Goal: Task Accomplishment & Management: Use online tool/utility

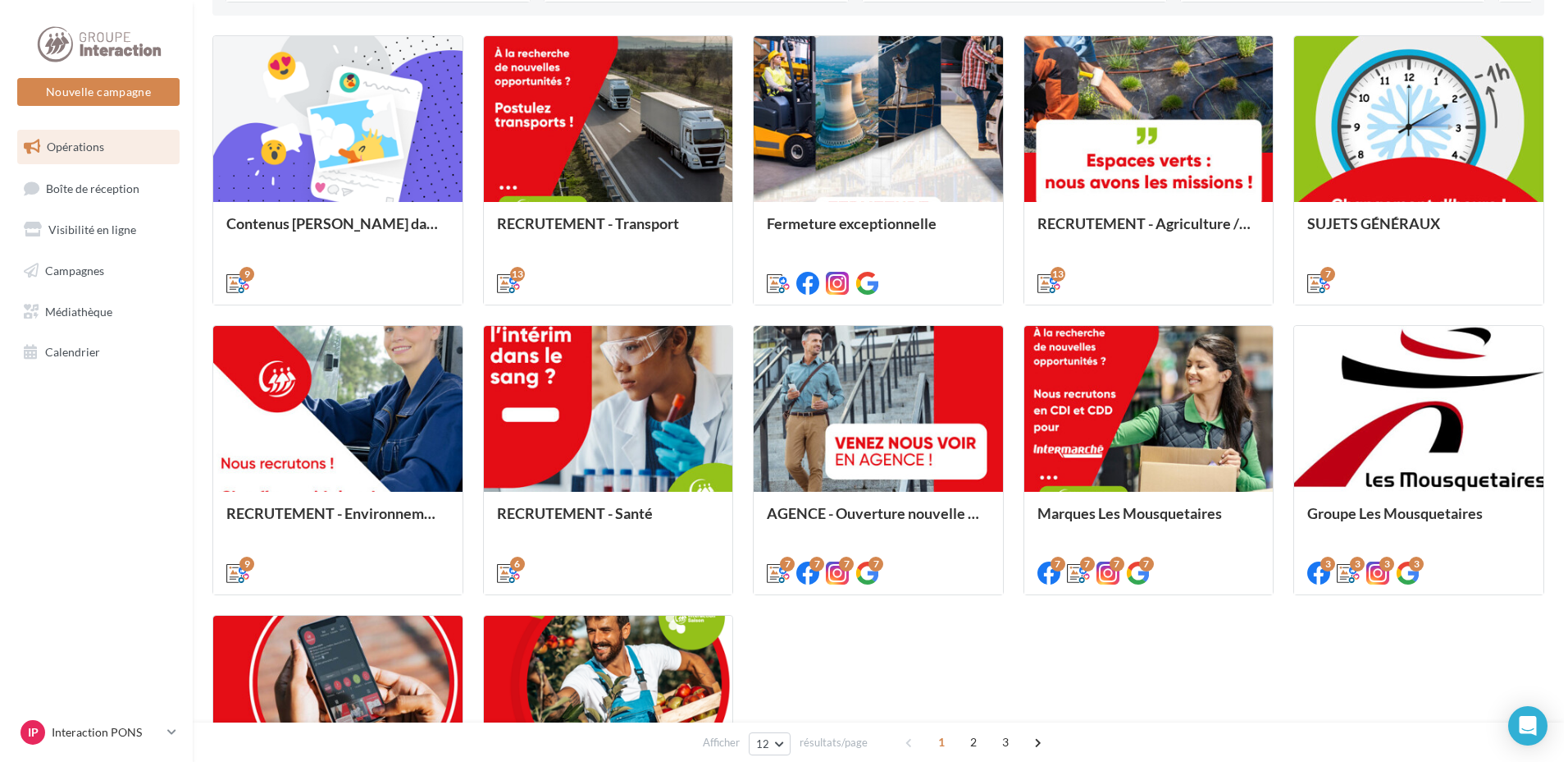
scroll to position [739, 0]
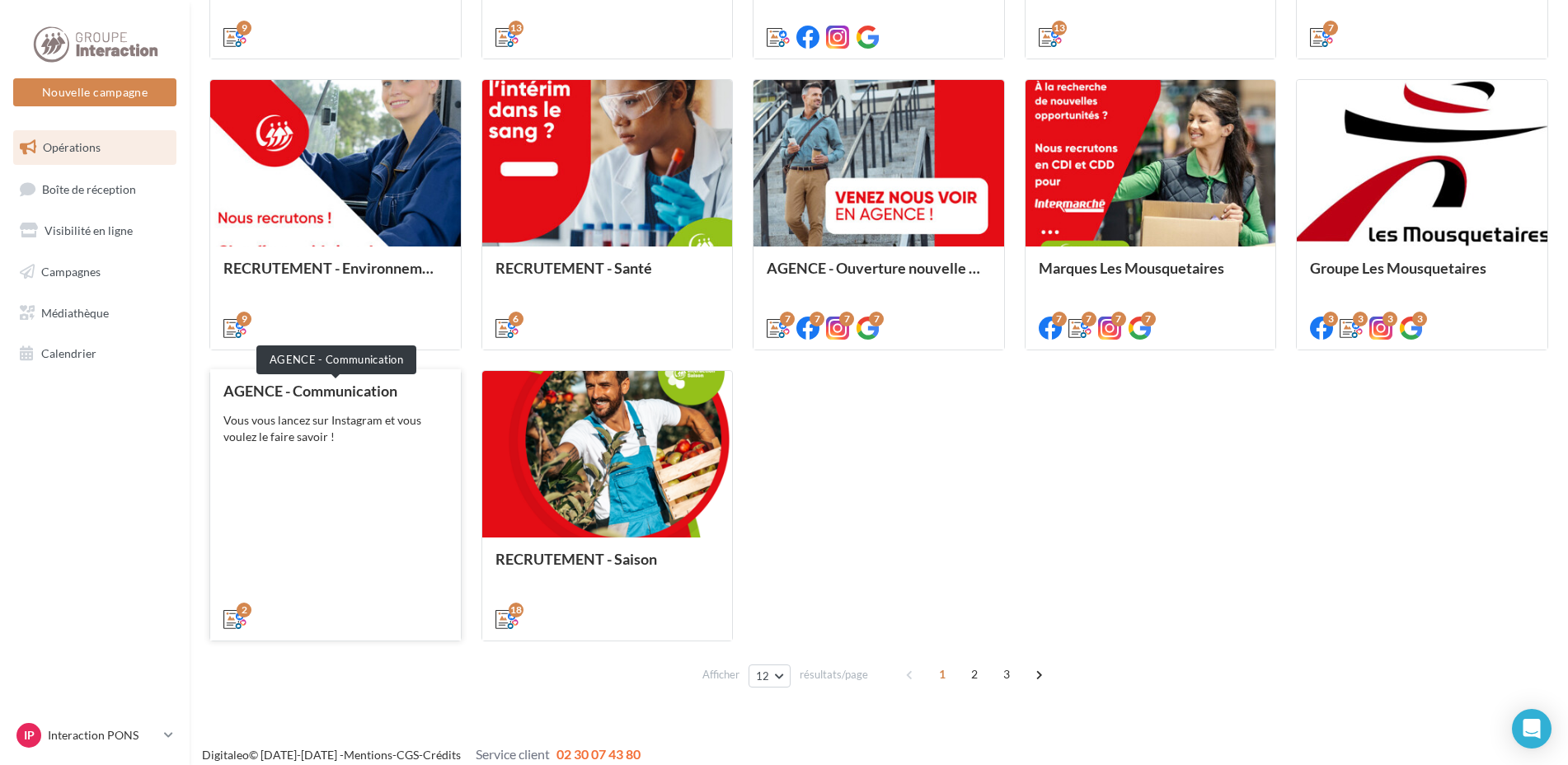
click at [326, 397] on div "AGENCE - Communication" at bounding box center [334, 390] width 224 height 17
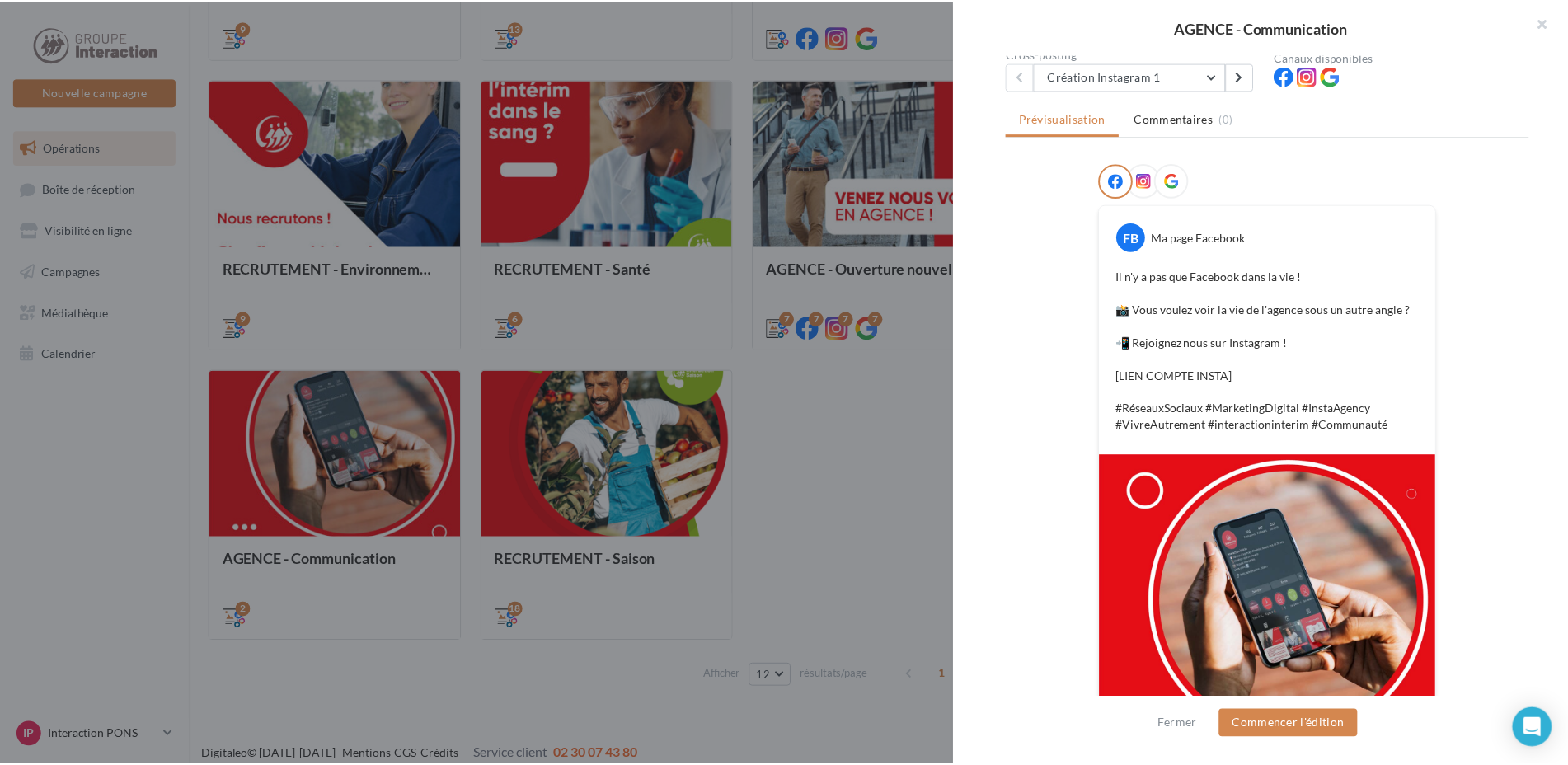
scroll to position [0, 0]
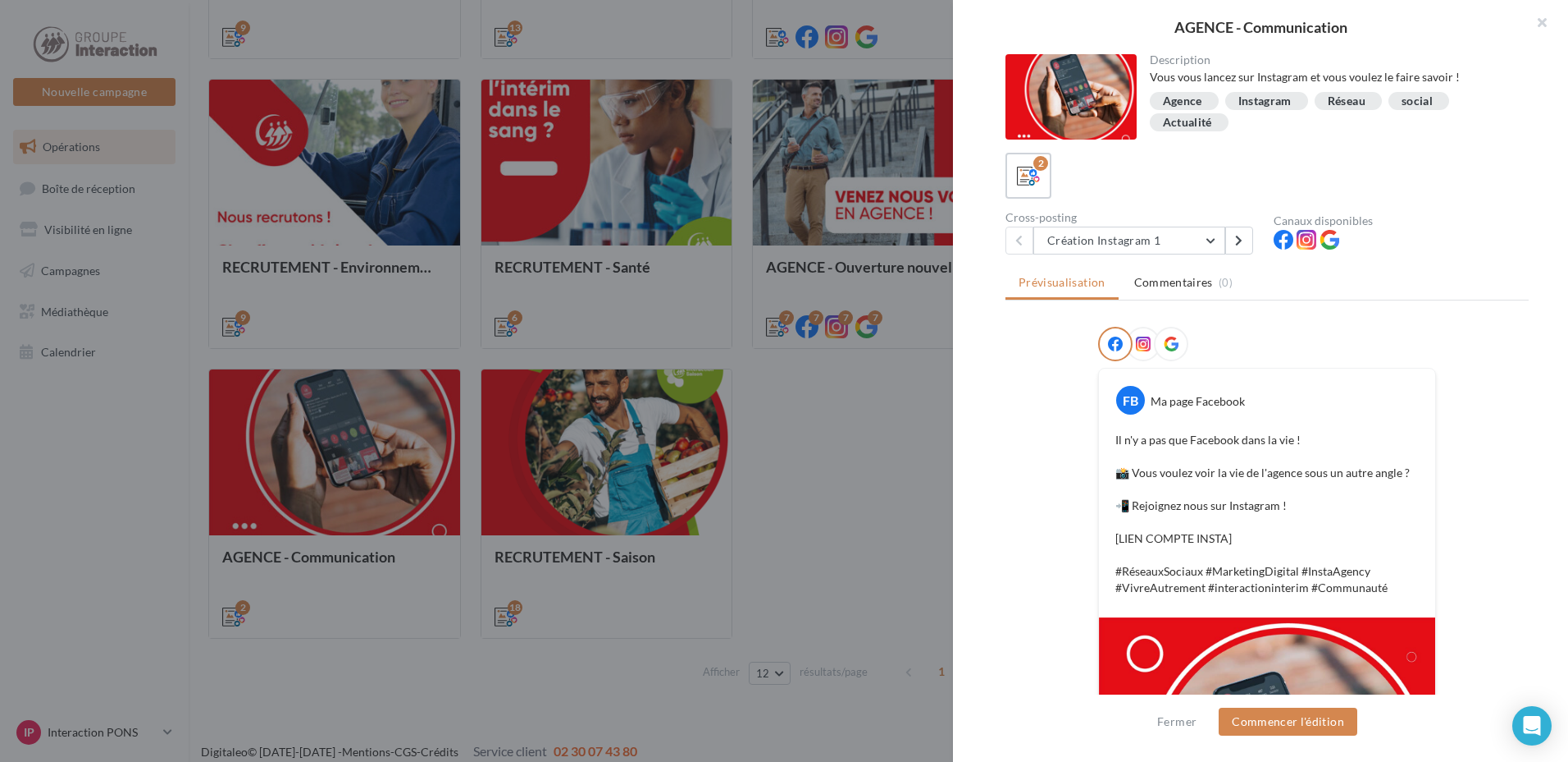
drag, startPoint x: 1539, startPoint y: 21, endPoint x: 1424, endPoint y: 38, distance: 116.2
click at [1538, 21] on button "button" at bounding box center [1535, 24] width 65 height 49
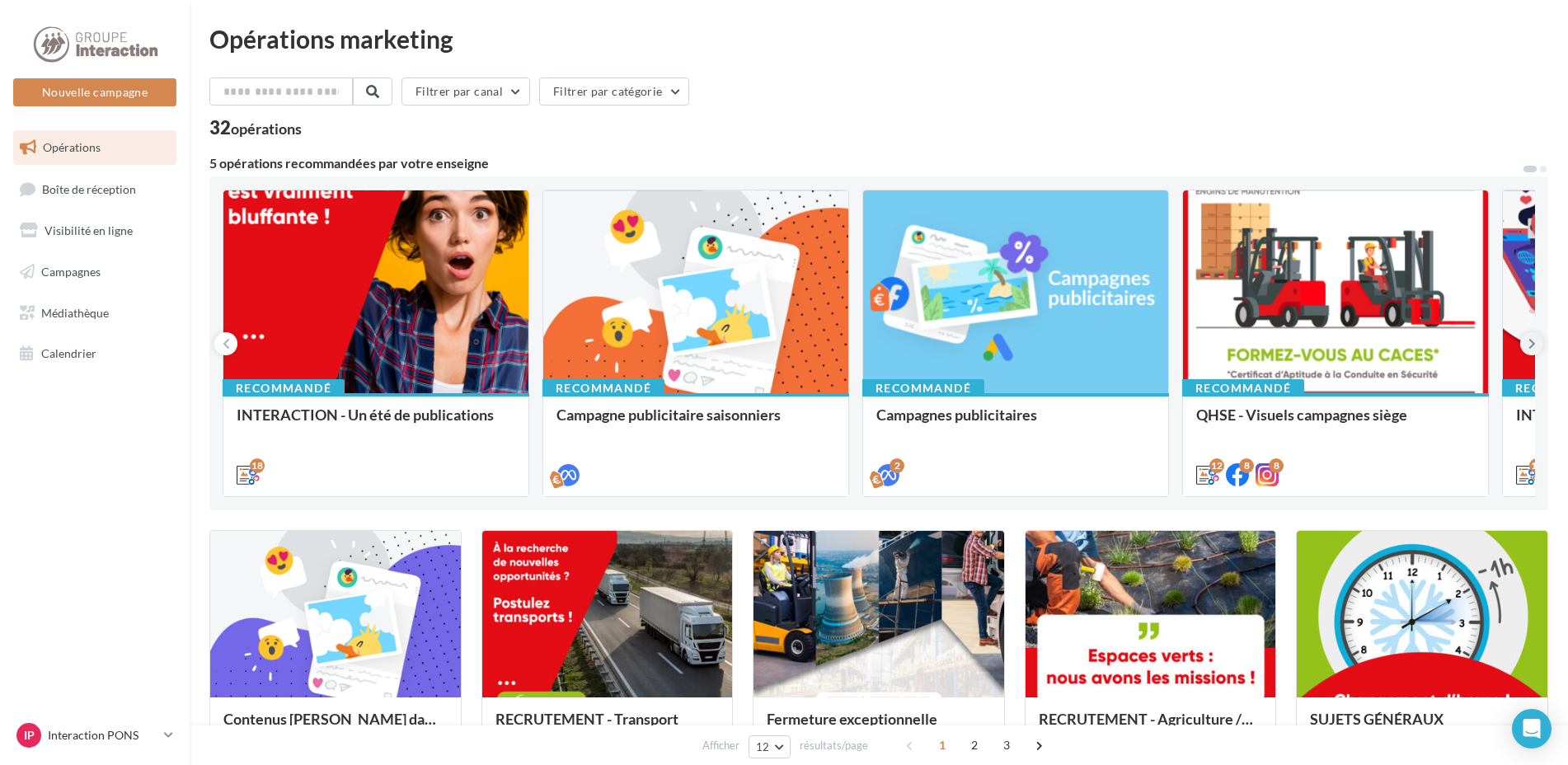
click at [1533, 347] on icon at bounding box center [1531, 344] width 7 height 17
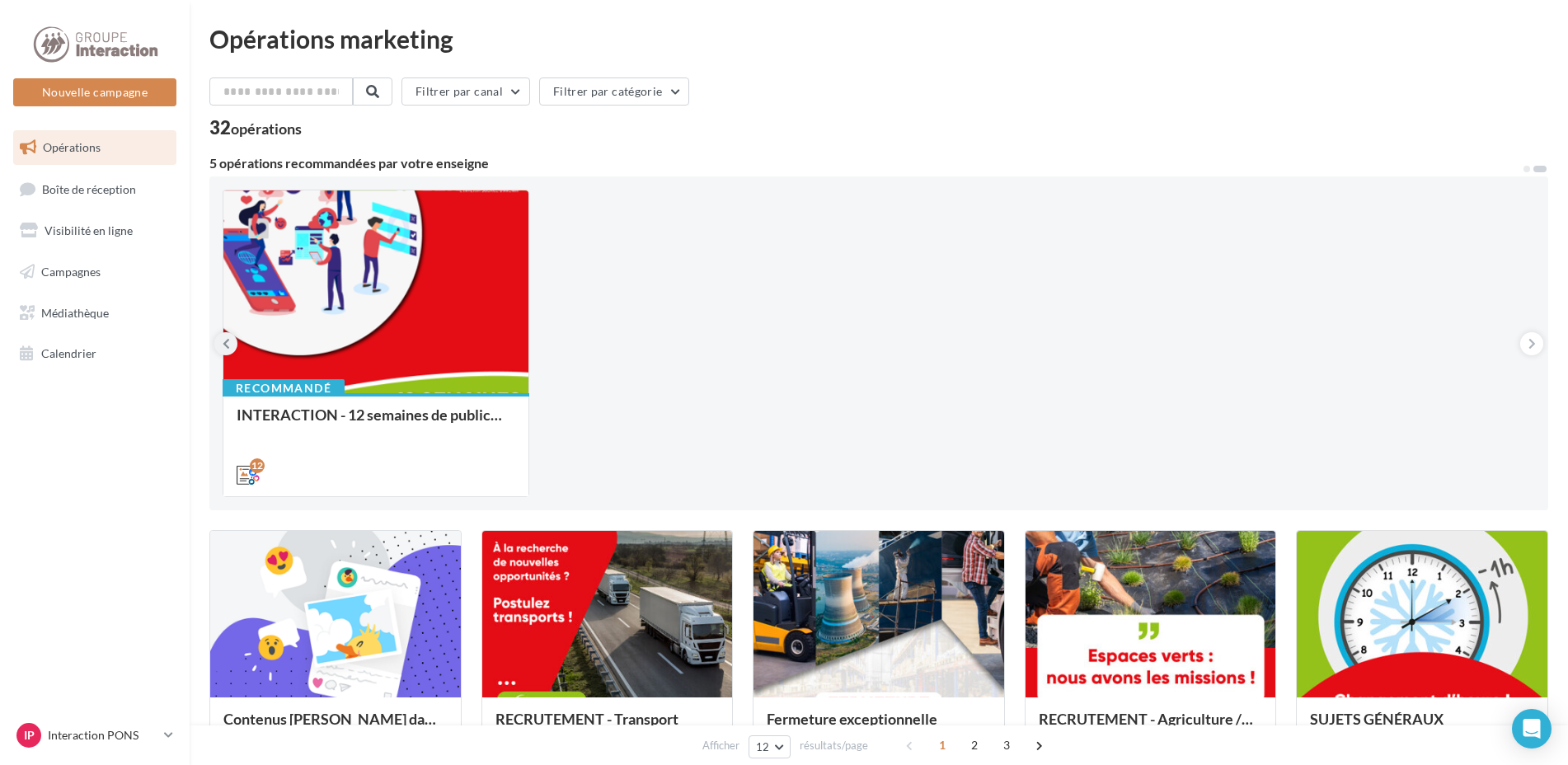
click at [223, 349] on icon at bounding box center [227, 344] width 7 height 17
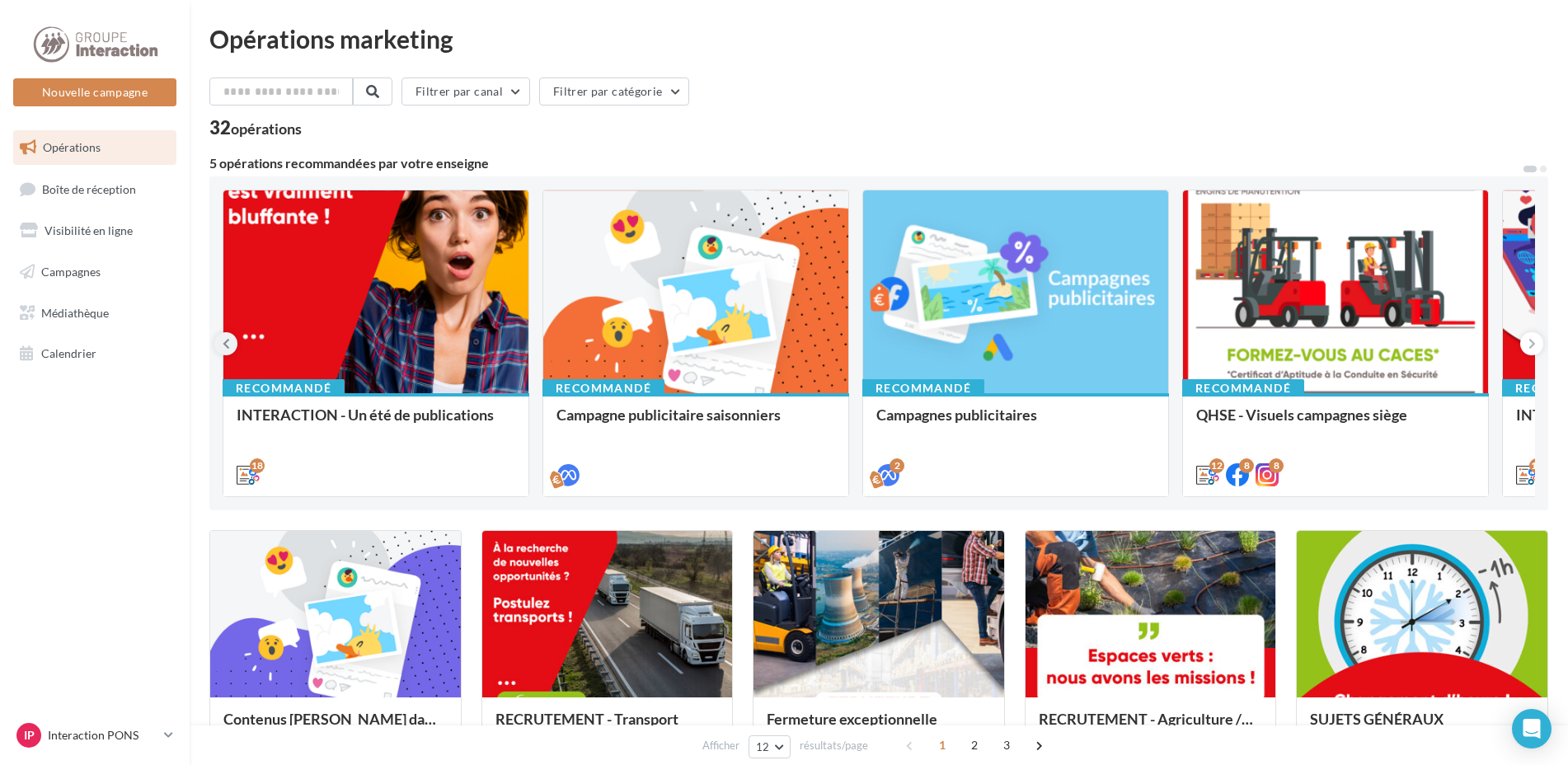
click at [226, 342] on icon at bounding box center [227, 344] width 7 height 17
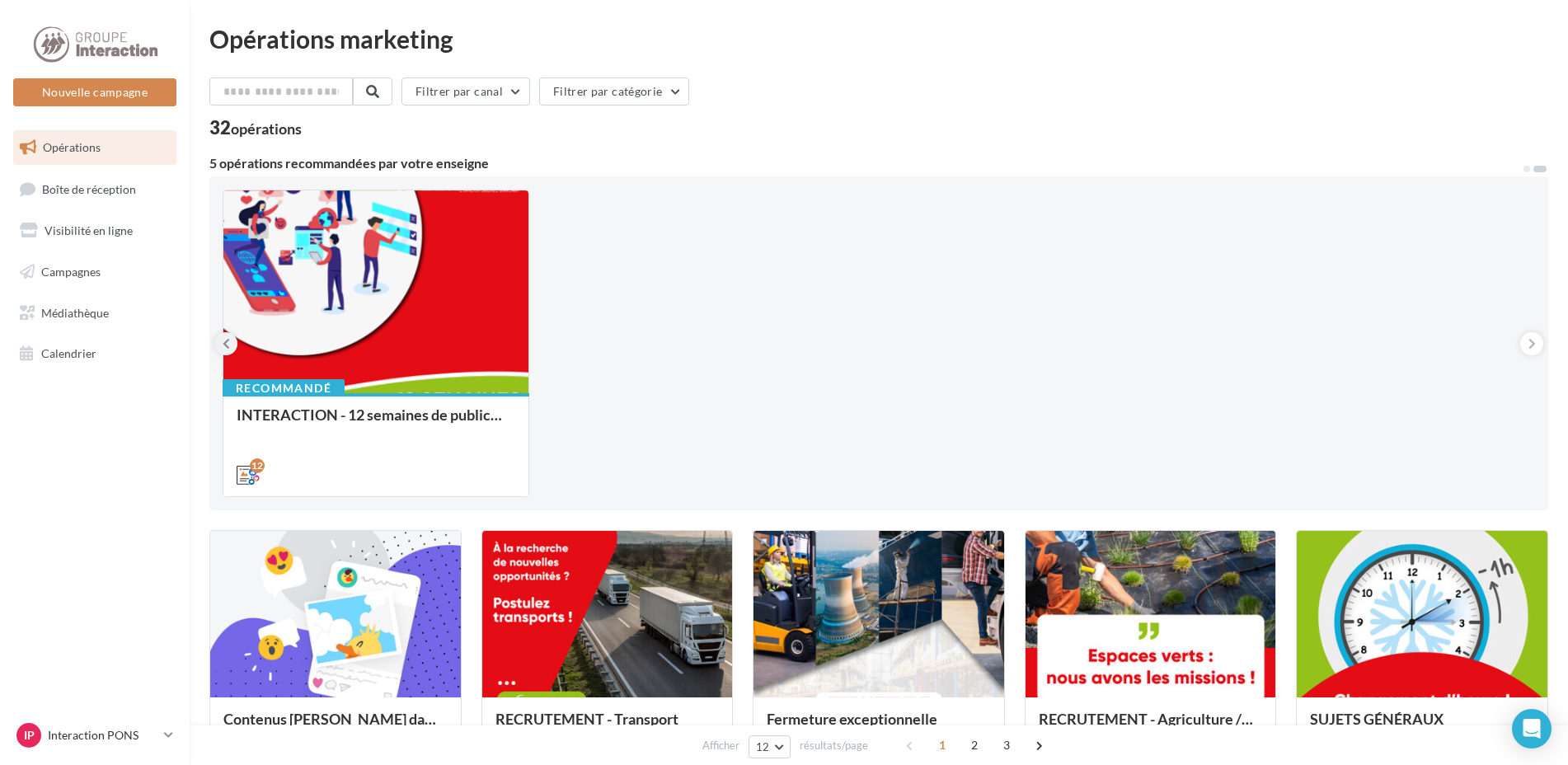
click at [226, 342] on icon at bounding box center [227, 344] width 7 height 17
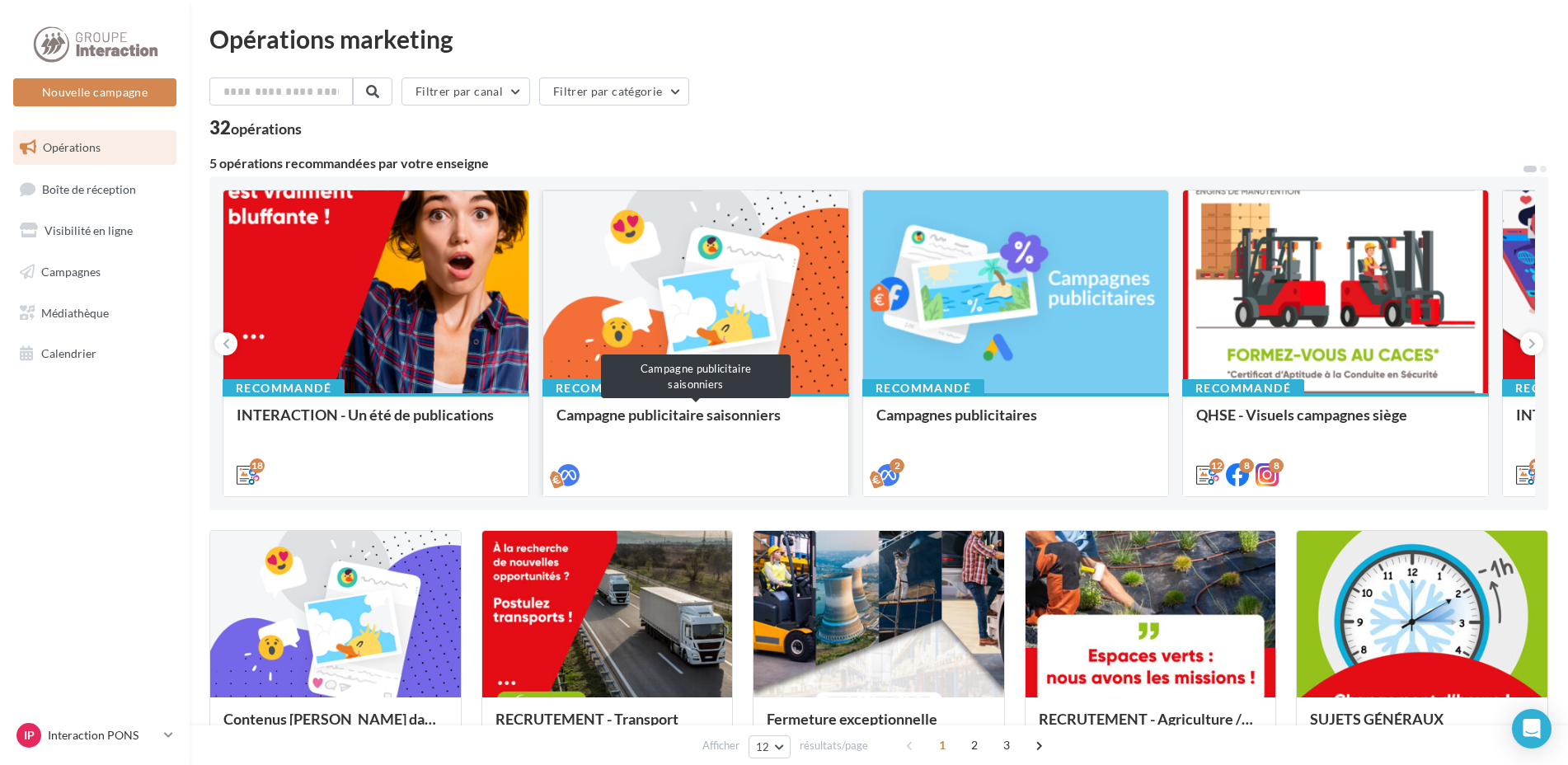
click at [696, 420] on div "Campagne publicitaire saisonniers" at bounding box center [695, 422] width 278 height 33
